Goal: Task Accomplishment & Management: Use online tool/utility

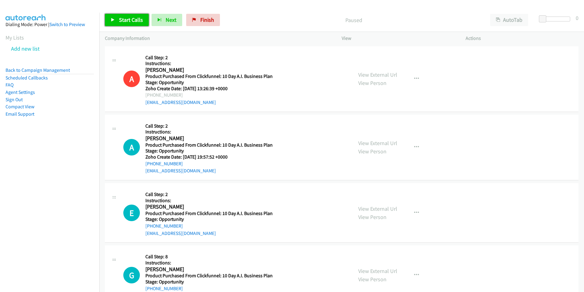
click at [119, 20] on span "Start Calls" at bounding box center [131, 19] width 24 height 7
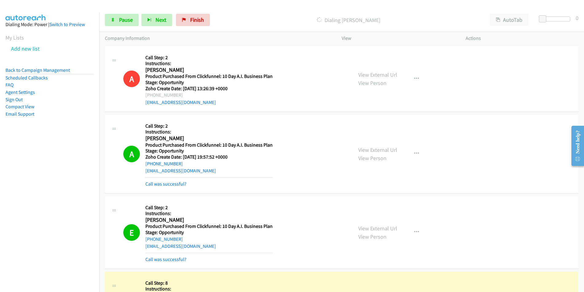
scroll to position [212, 0]
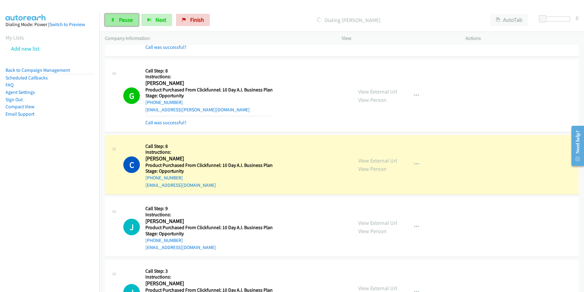
click at [119, 22] on span "Pause" at bounding box center [126, 19] width 14 height 7
